Goal: Information Seeking & Learning: Find contact information

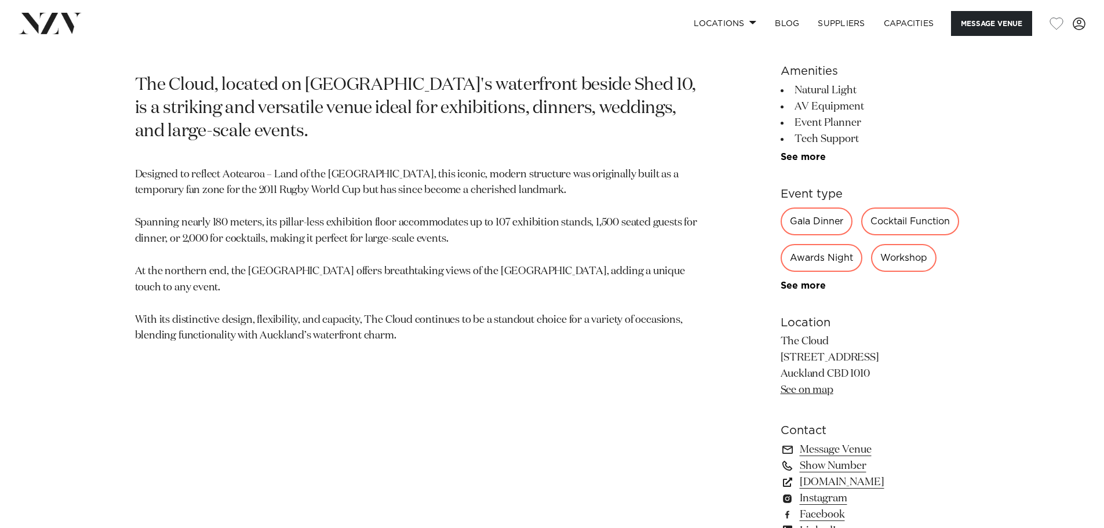
scroll to position [650, 0]
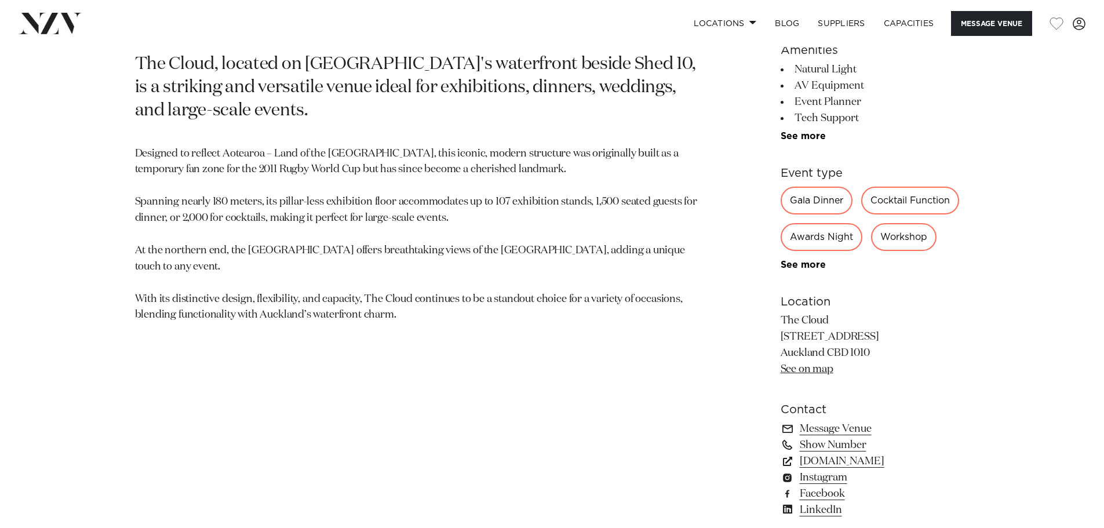
click at [475, 399] on section "Auckland The Cloud The Cloud, located on Auckland's waterfront beside Shed 10, …" at bounding box center [416, 273] width 563 height 624
click at [378, 176] on p "Designed to reflect Aotearoa – Land of the Long White Cloud, this iconic, moder…" at bounding box center [416, 235] width 563 height 178
click at [505, 403] on section "Auckland The Cloud The Cloud, located on Auckland's waterfront beside Shed 10, …" at bounding box center [416, 273] width 563 height 624
click at [580, 379] on section "Auckland The Cloud The Cloud, located on Auckland's waterfront beside Shed 10, …" at bounding box center [416, 273] width 563 height 624
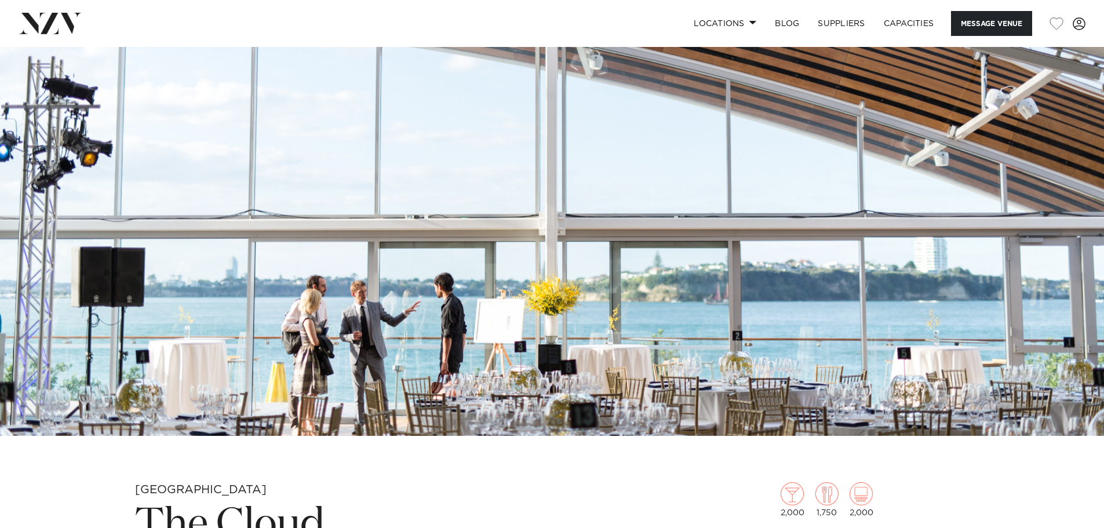
scroll to position [302, 0]
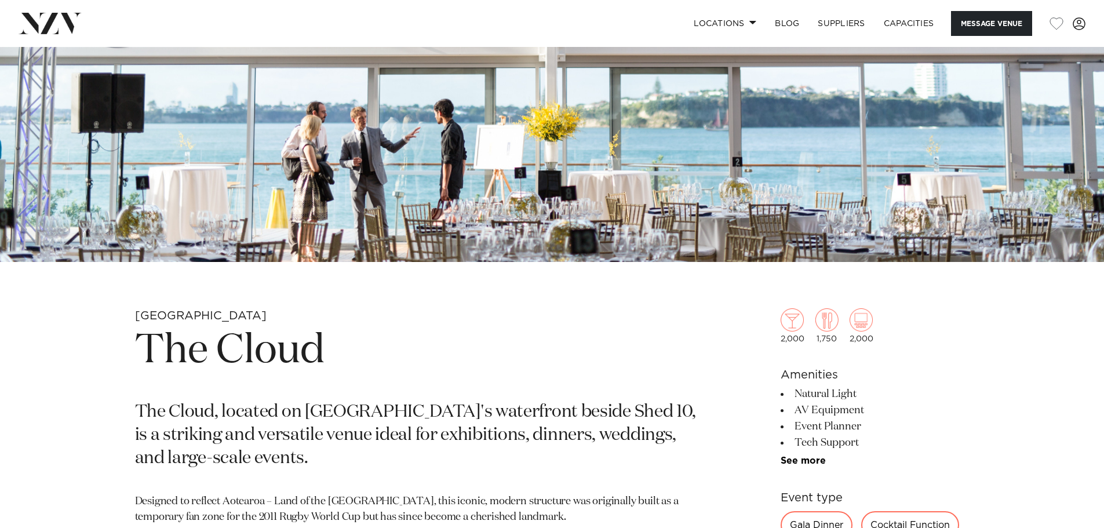
click at [864, 322] on img at bounding box center [860, 319] width 23 height 23
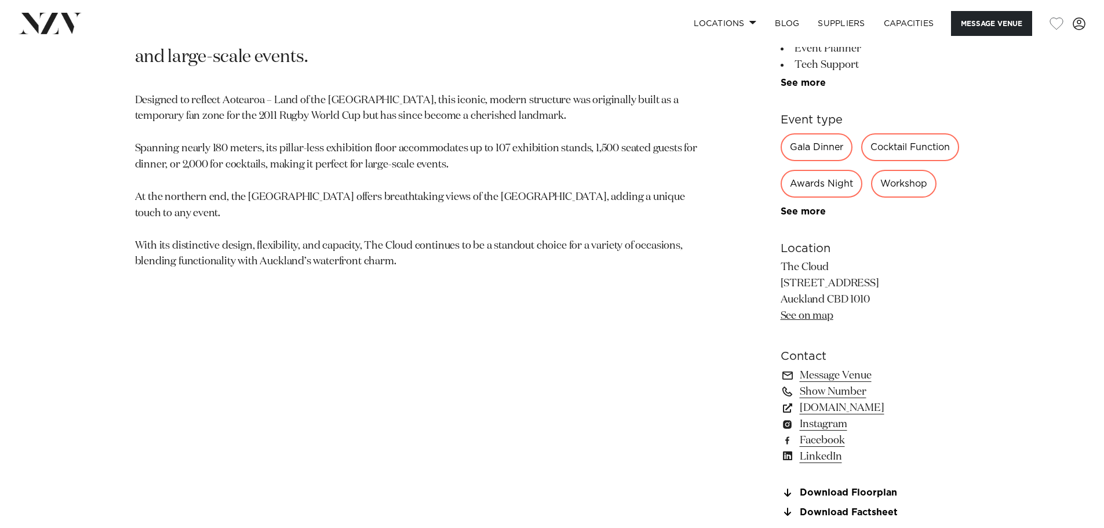
scroll to position [708, 0]
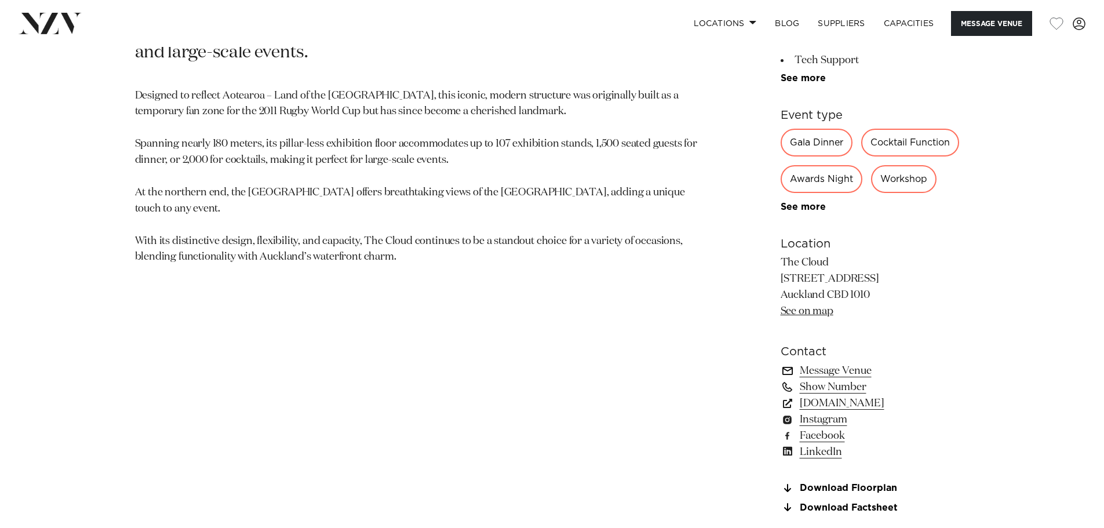
click at [827, 370] on link "Message Venue" at bounding box center [874, 371] width 189 height 16
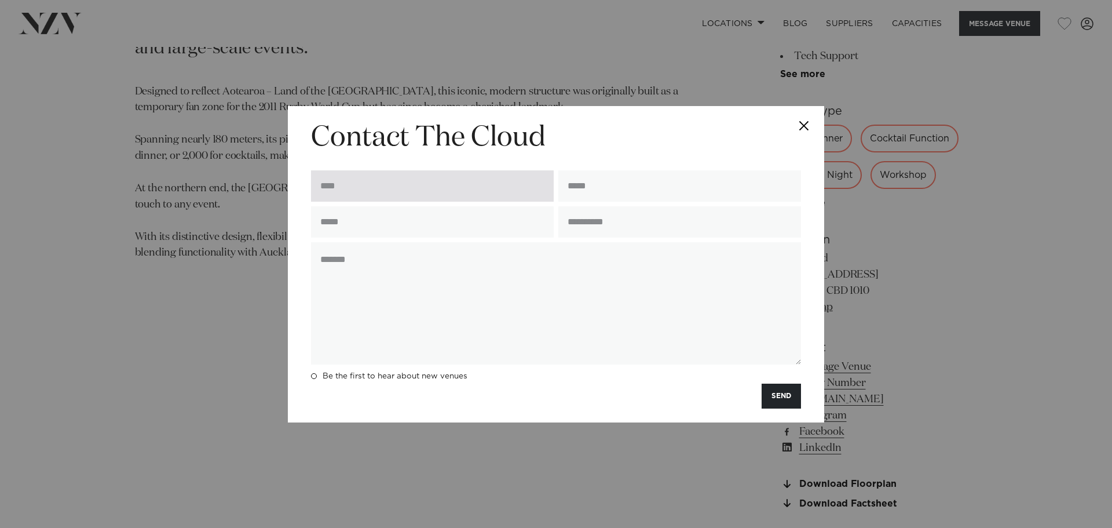
click at [472, 180] on input "text" at bounding box center [432, 185] width 243 height 31
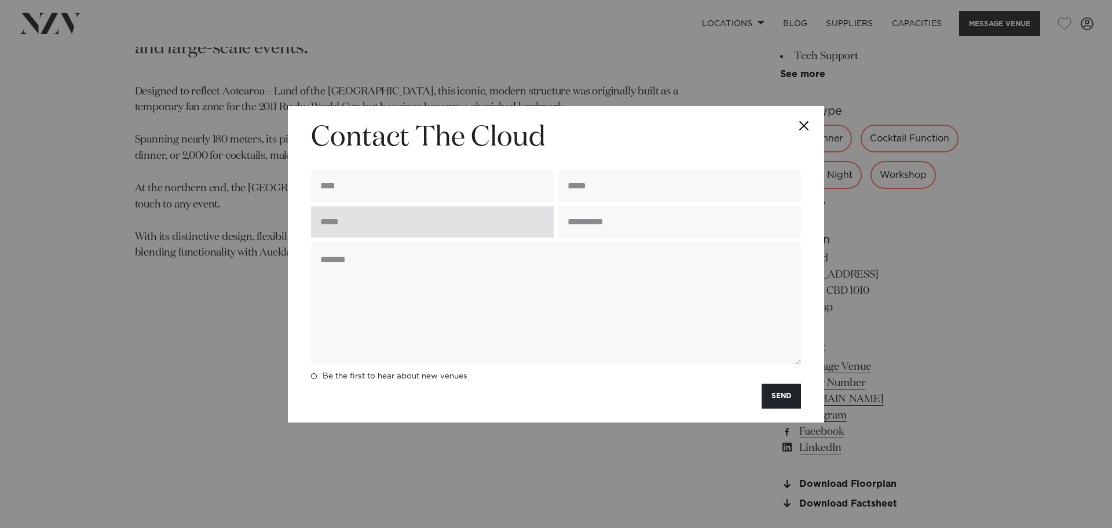
type input "**********"
type input "*********"
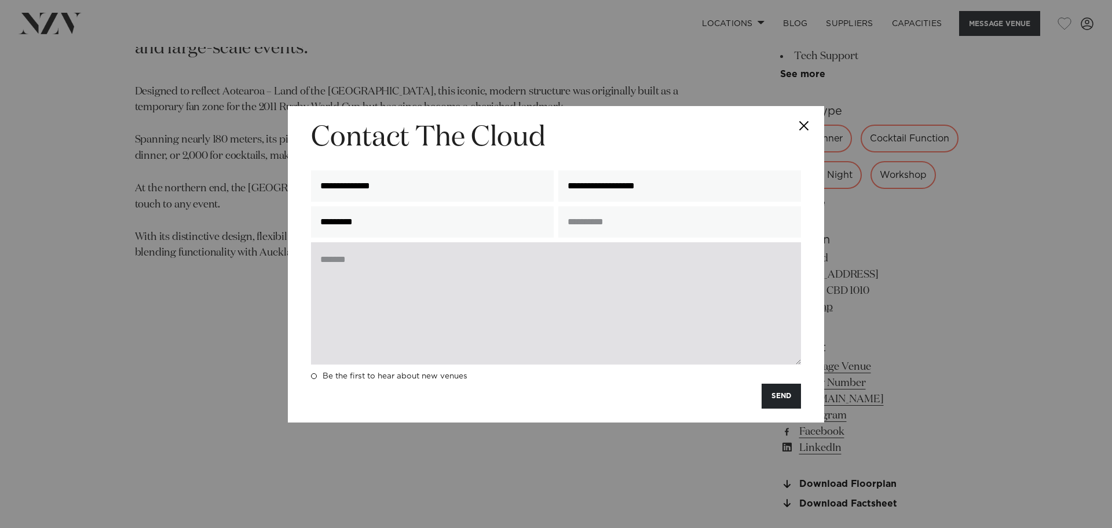
click at [498, 302] on textarea at bounding box center [556, 303] width 490 height 122
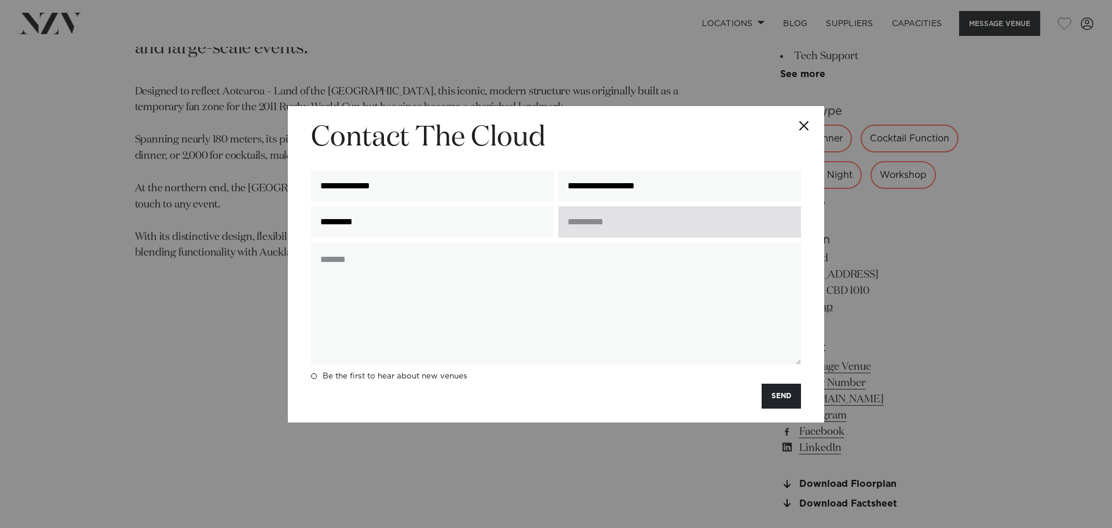
click at [615, 221] on input "text" at bounding box center [679, 221] width 243 height 31
click at [630, 224] on input "text" at bounding box center [679, 221] width 243 height 31
type input "*"
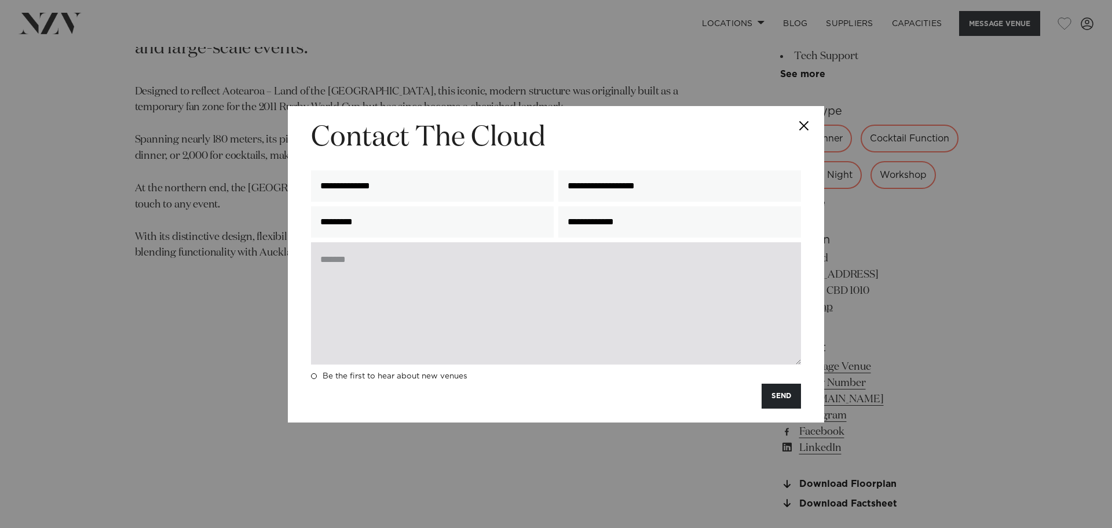
type input "**********"
click at [664, 318] on textarea at bounding box center [556, 303] width 490 height 122
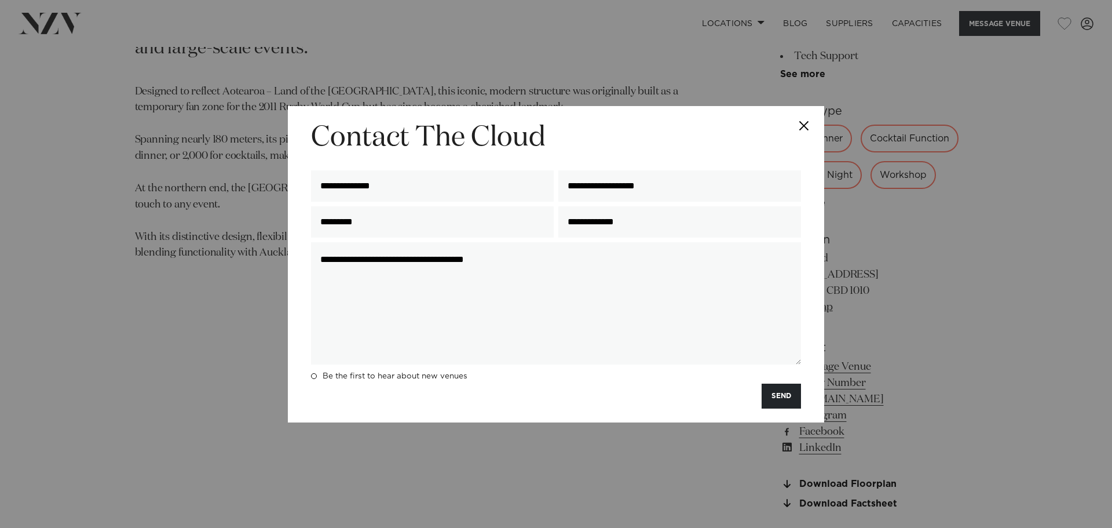
type textarea "**********"
click at [1036, 109] on div "**********" at bounding box center [556, 264] width 1112 height 528
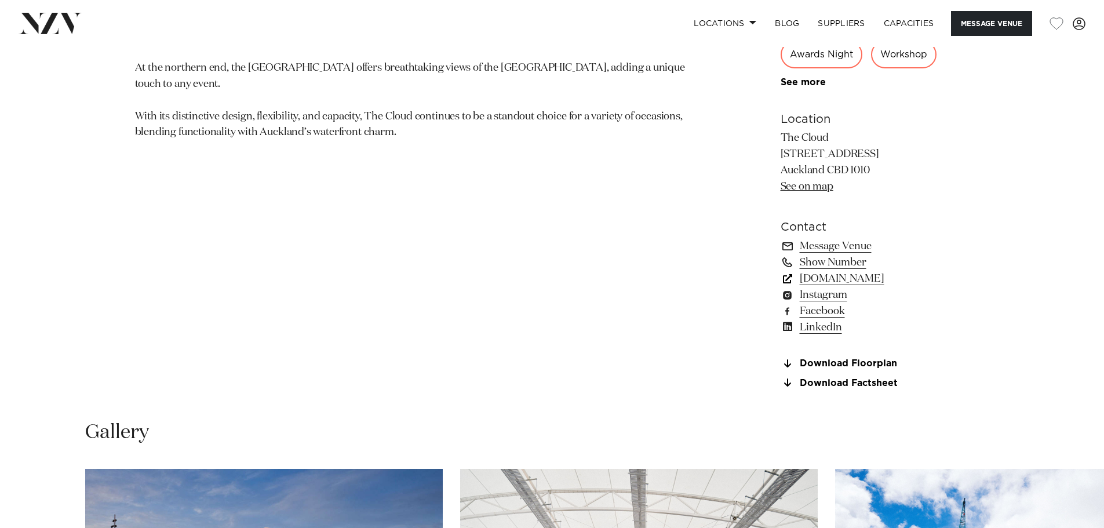
scroll to position [1002, 0]
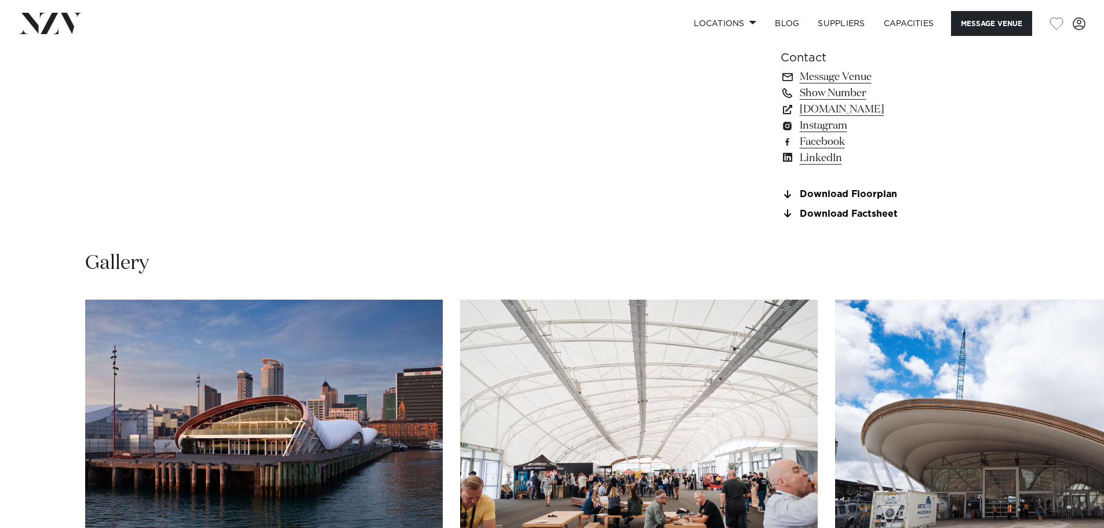
click at [857, 191] on link "Download Floorplan" at bounding box center [874, 194] width 189 height 10
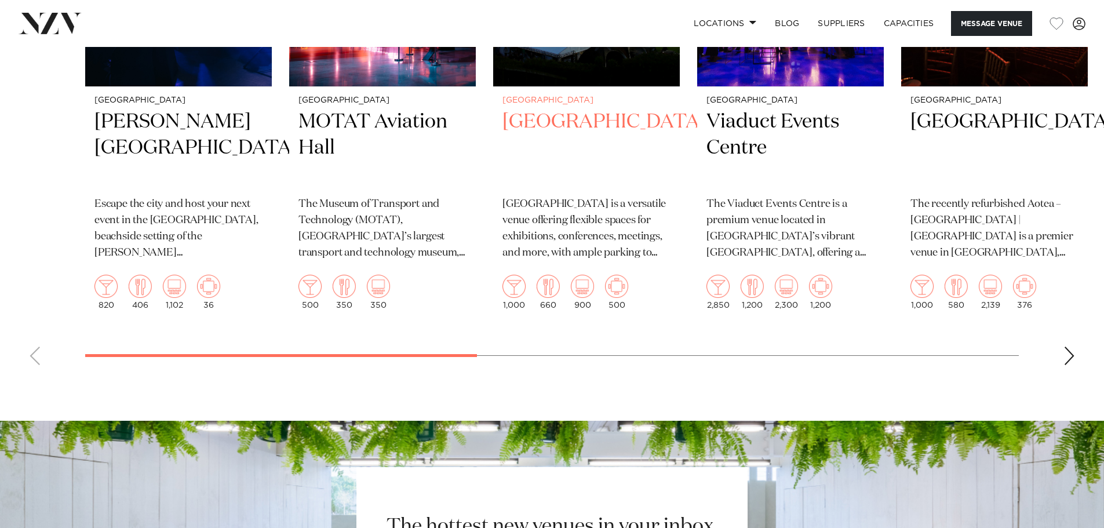
scroll to position [2044, 0]
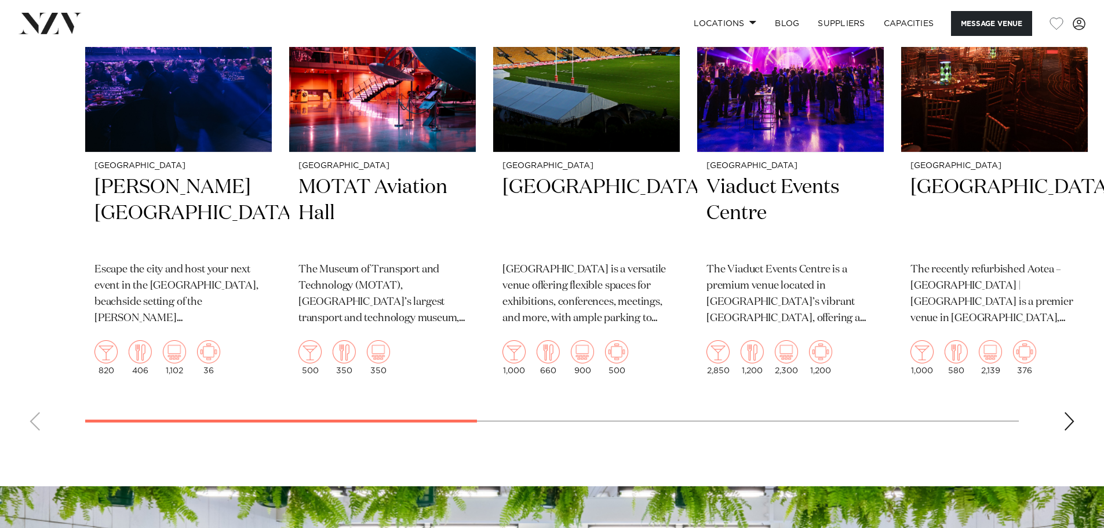
click at [1069, 422] on div "Next slide" at bounding box center [1069, 421] width 12 height 19
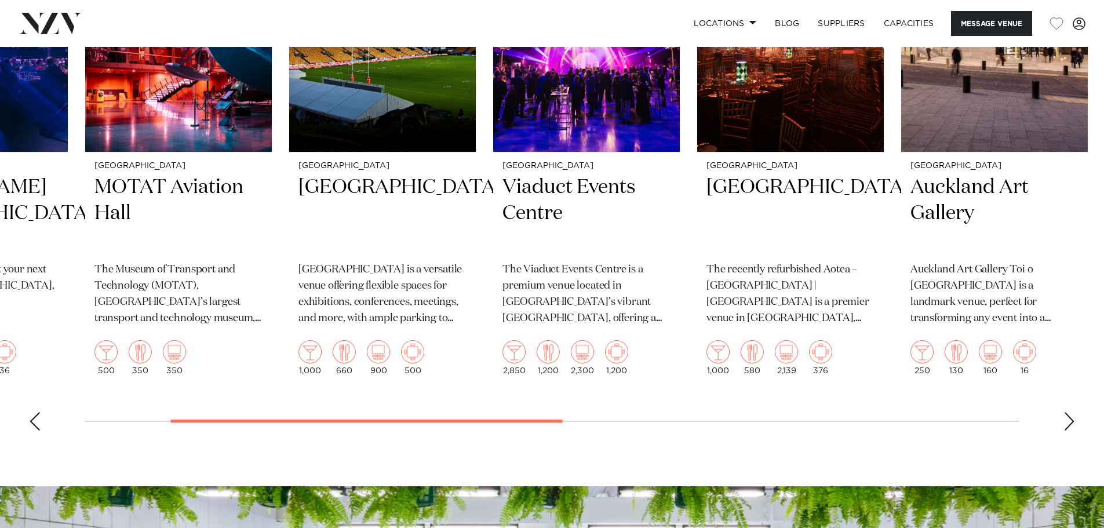
click at [1068, 422] on div "Next slide" at bounding box center [1069, 421] width 12 height 19
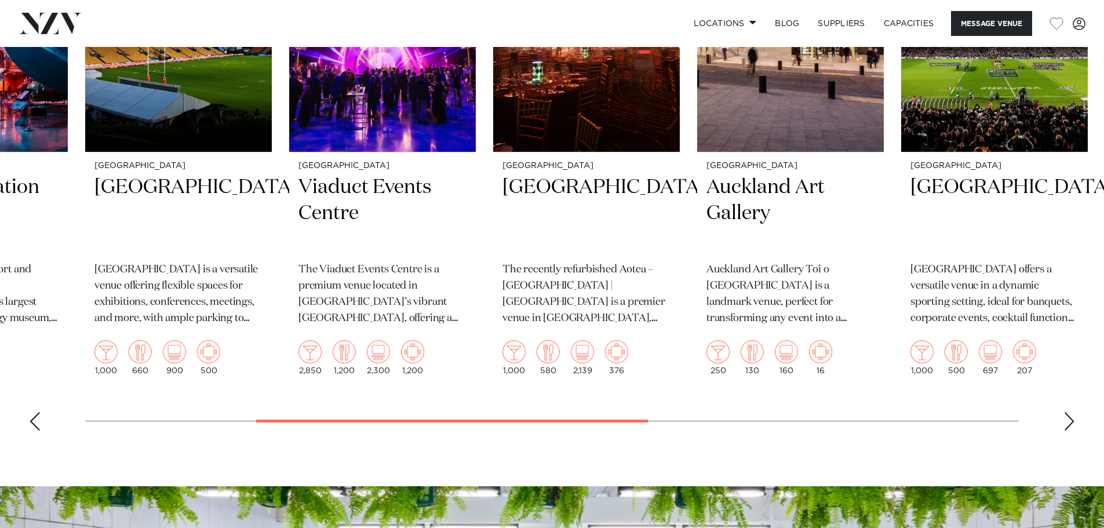
click at [1068, 423] on div "Next slide" at bounding box center [1069, 421] width 12 height 19
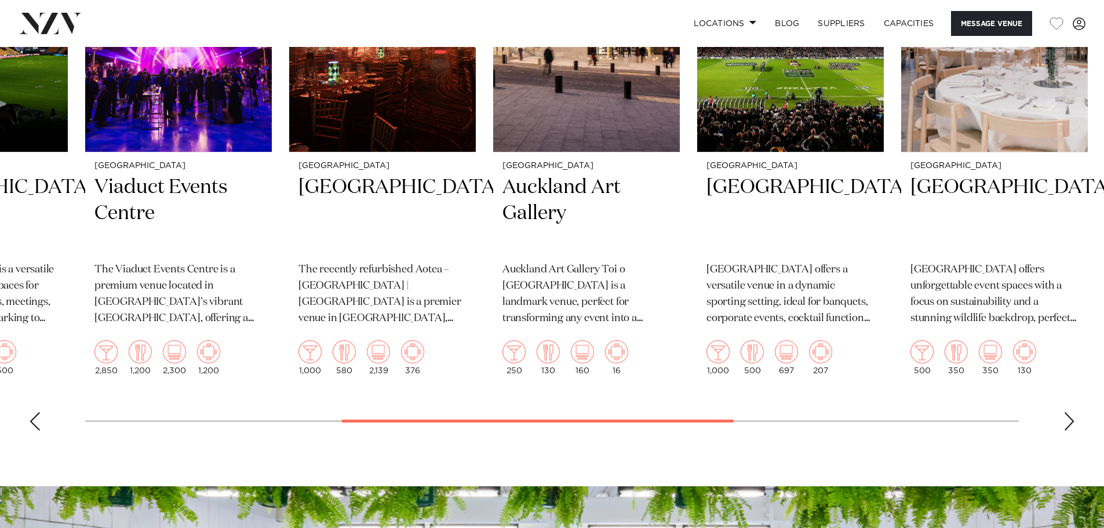
click at [1068, 423] on div "Next slide" at bounding box center [1069, 421] width 12 height 19
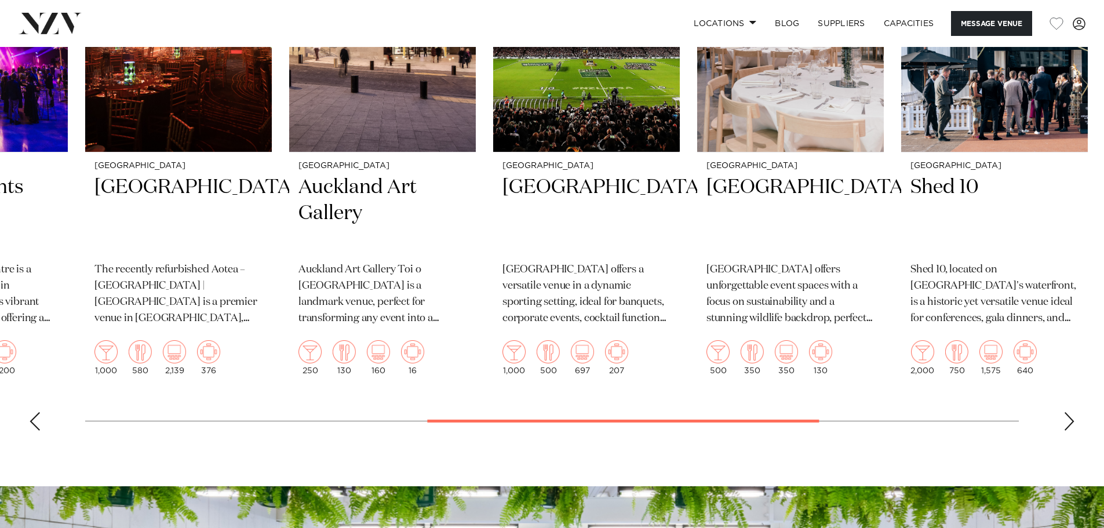
click at [1068, 423] on div "Next slide" at bounding box center [1069, 421] width 12 height 19
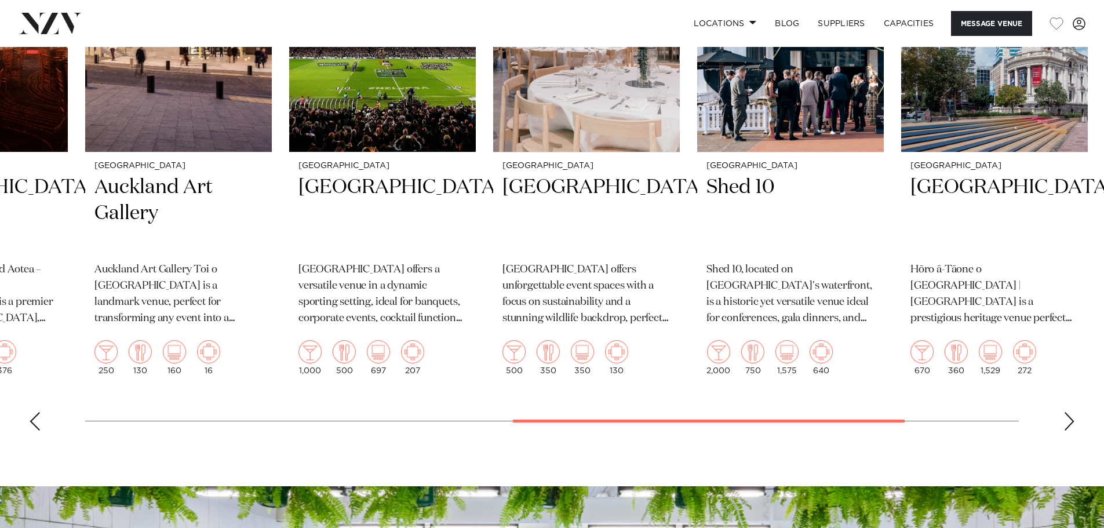
click at [1068, 423] on div "Next slide" at bounding box center [1069, 421] width 12 height 19
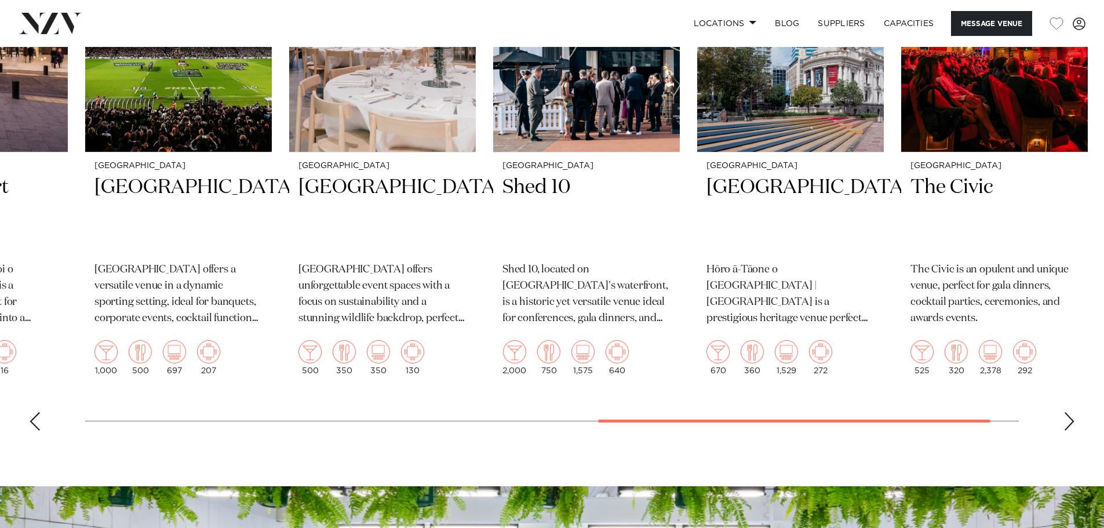
click at [1068, 423] on div "Next slide" at bounding box center [1069, 421] width 12 height 19
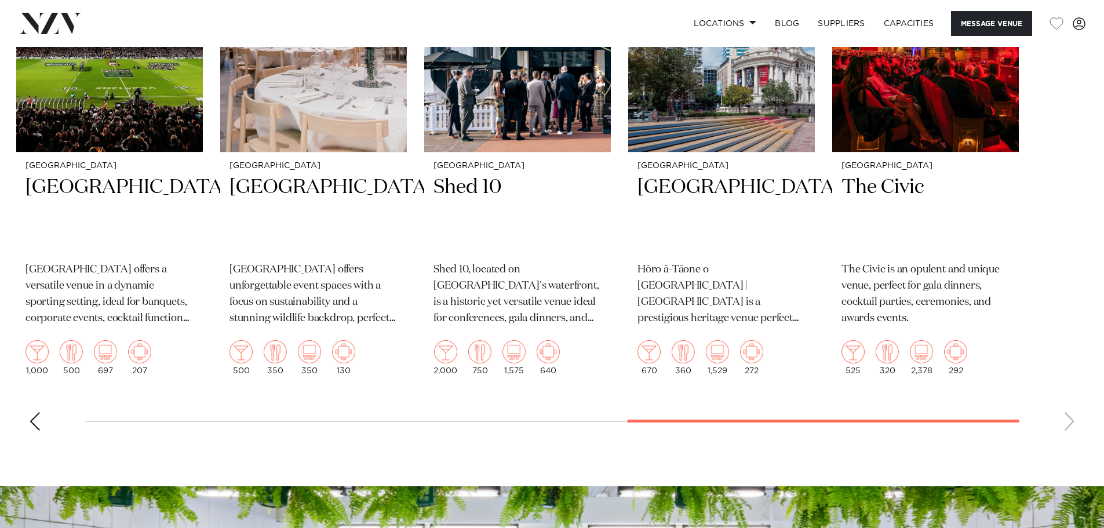
click at [1068, 423] on swiper-container "Auckland Bruce Mason Centre Escape the city and host your next event in the tra…" at bounding box center [552, 171] width 1104 height 538
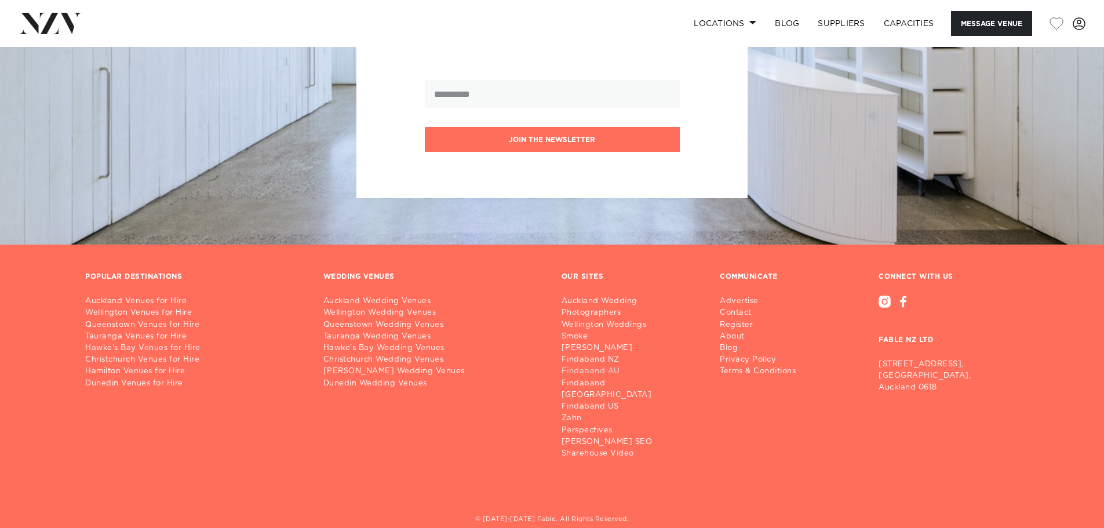
scroll to position [2651, 0]
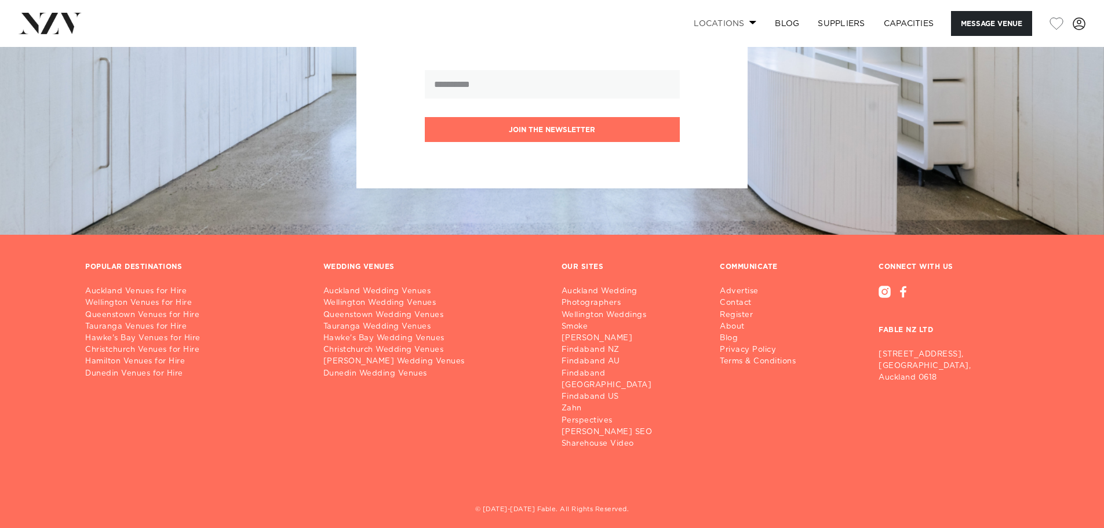
click at [719, 19] on link "Locations" at bounding box center [724, 23] width 81 height 25
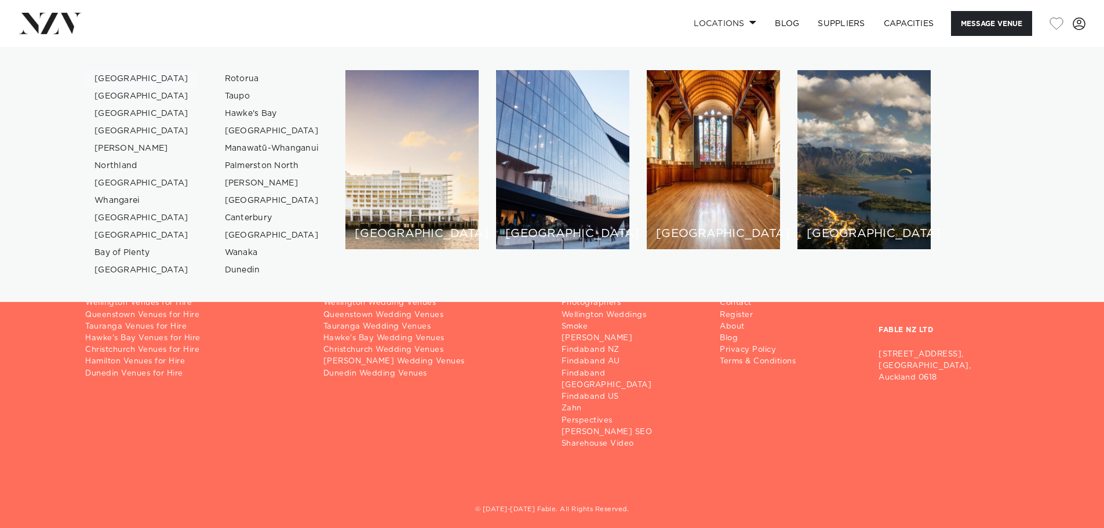
click at [122, 80] on link "[GEOGRAPHIC_DATA]" at bounding box center [141, 78] width 113 height 17
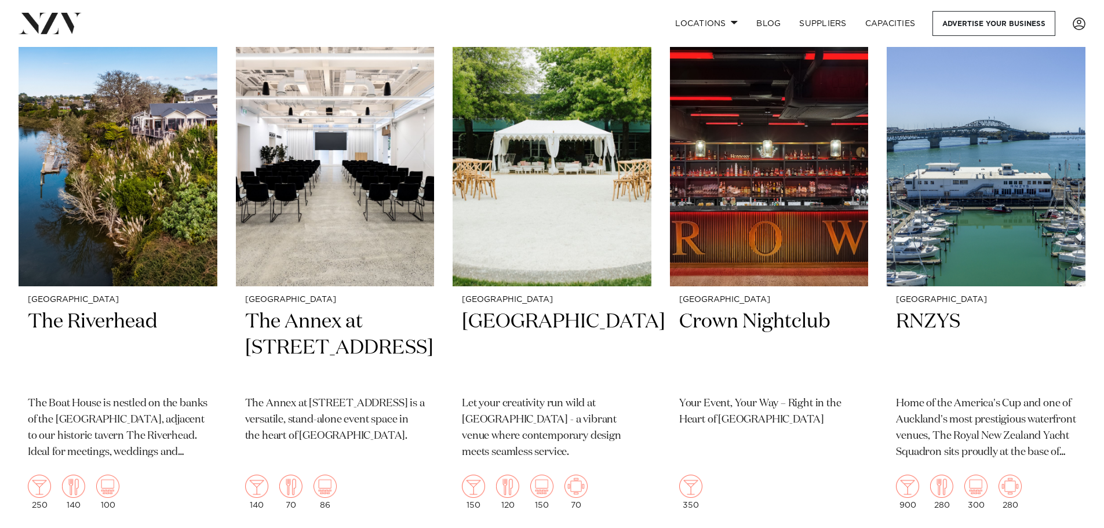
scroll to position [1564, 0]
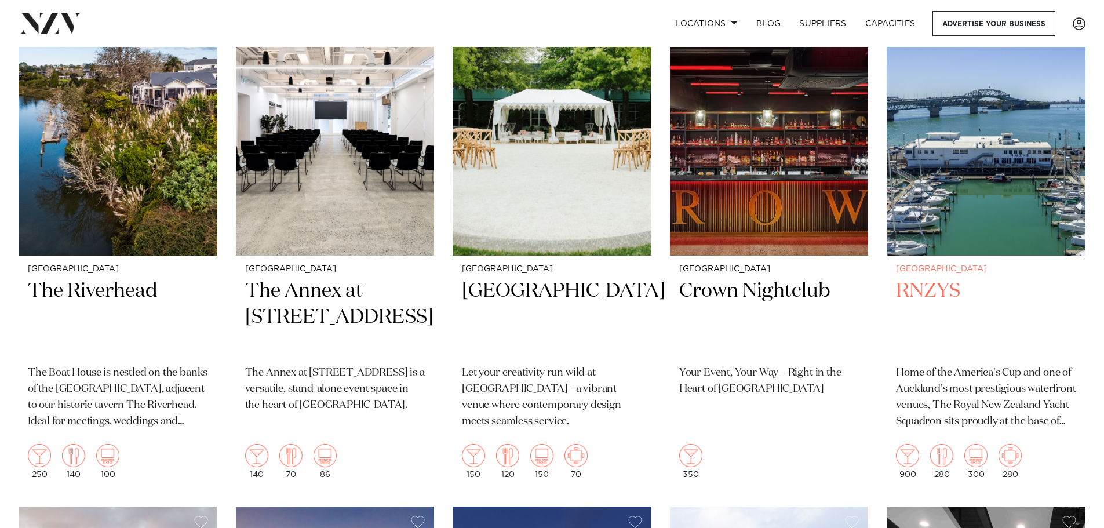
click at [922, 278] on h2 "RNZYS" at bounding box center [986, 317] width 180 height 78
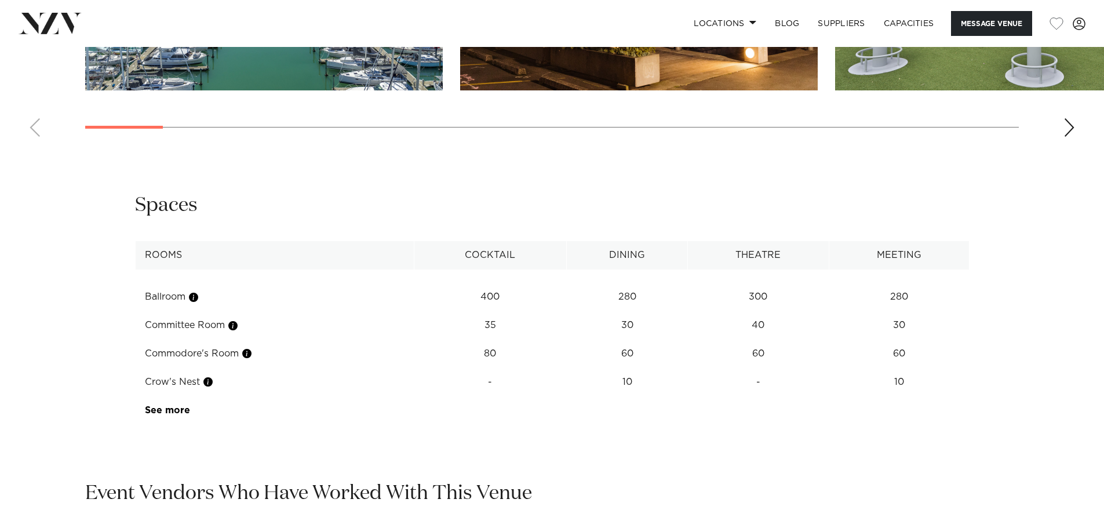
scroll to position [1506, 0]
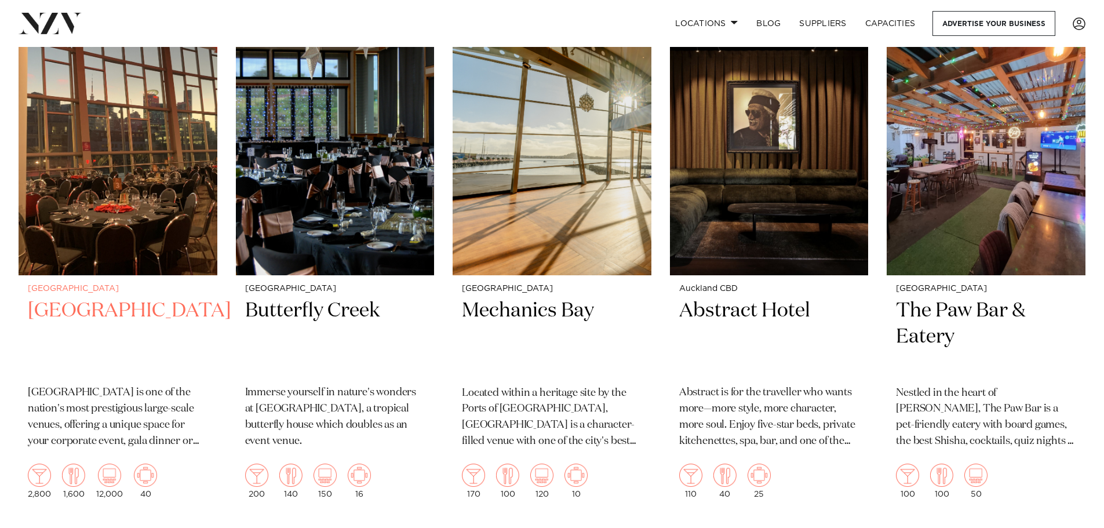
scroll to position [12397, 0]
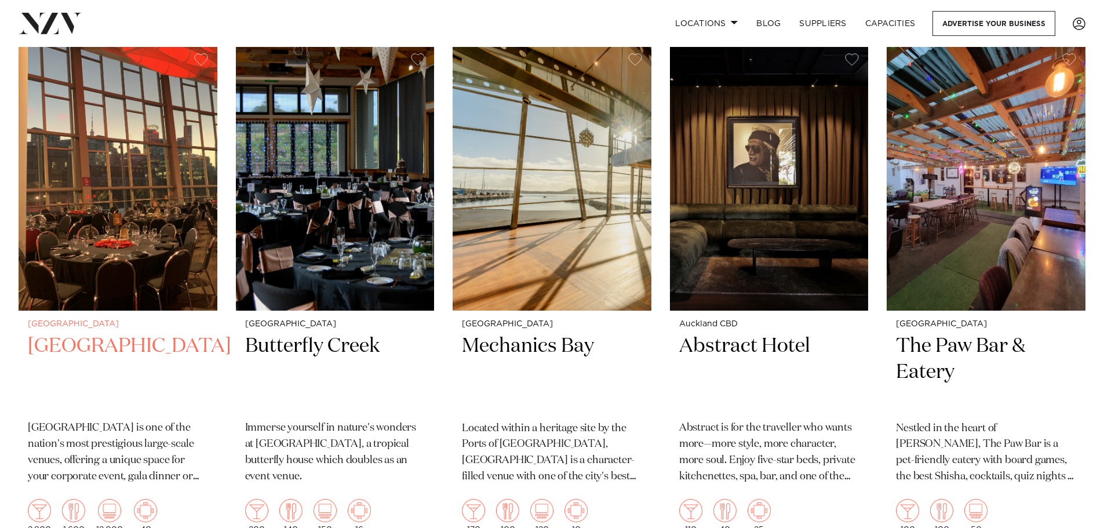
click at [101, 333] on h2 "[GEOGRAPHIC_DATA]" at bounding box center [118, 372] width 180 height 78
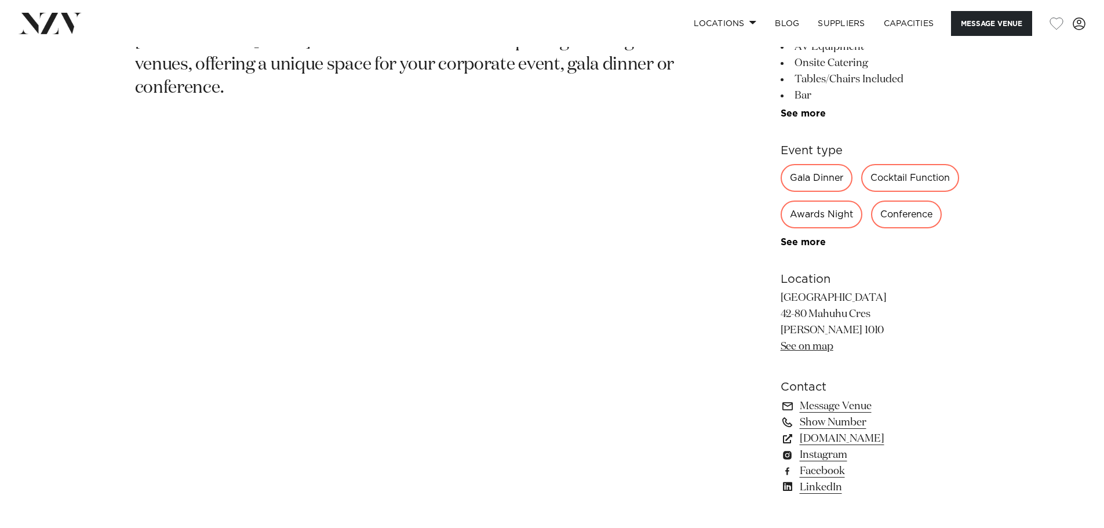
scroll to position [695, 0]
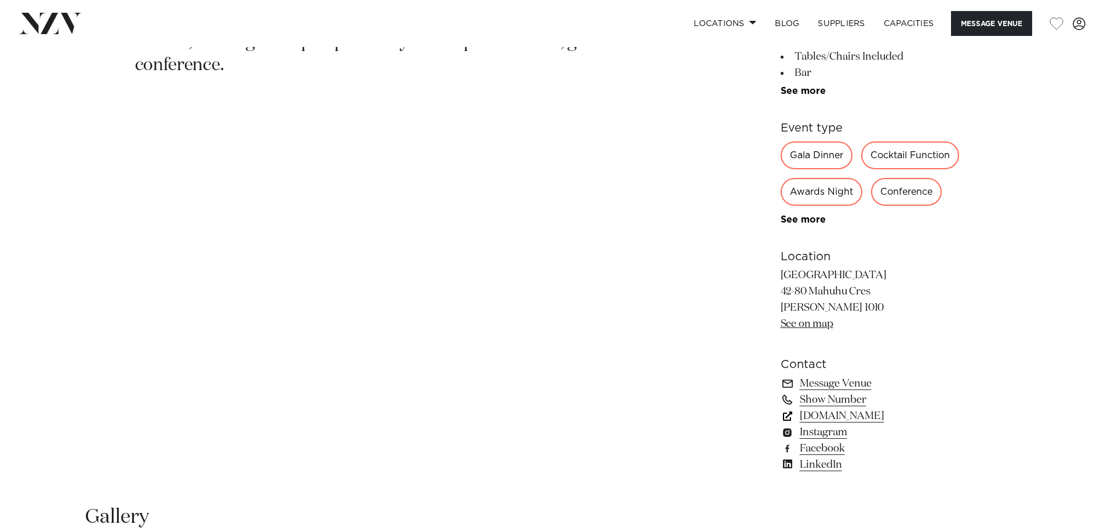
click at [832, 416] on link "[DOMAIN_NAME]" at bounding box center [874, 416] width 189 height 16
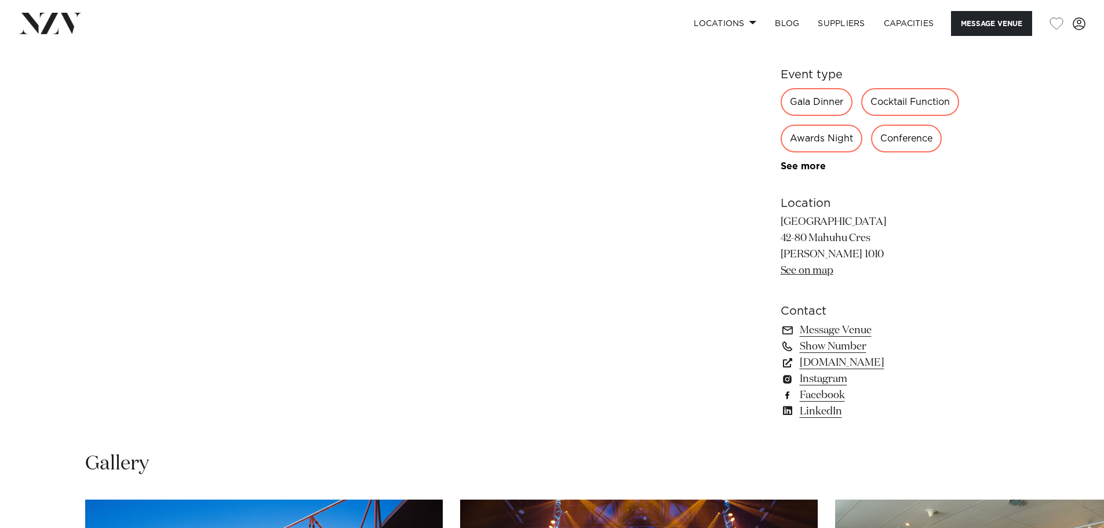
scroll to position [753, 0]
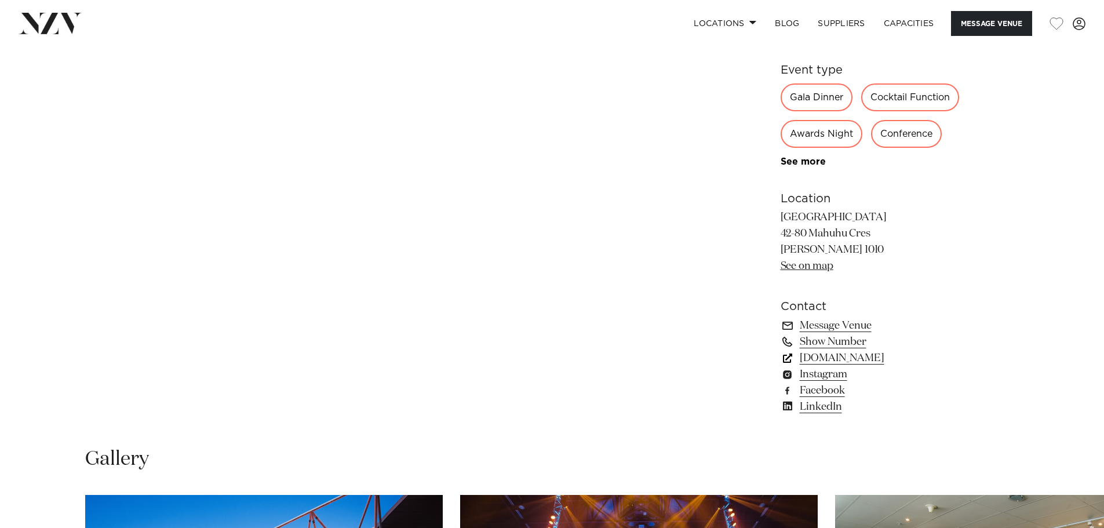
click at [832, 356] on link "[DOMAIN_NAME]" at bounding box center [874, 358] width 189 height 16
